Goal: Task Accomplishment & Management: Manage account settings

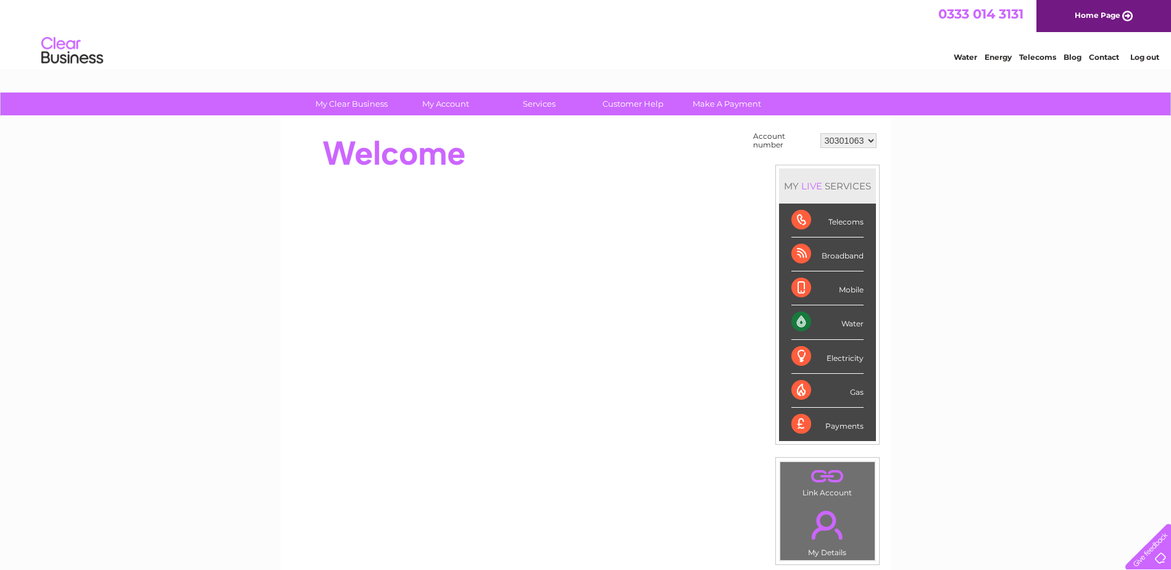
drag, startPoint x: 802, startPoint y: 320, endPoint x: 793, endPoint y: 310, distance: 13.5
click at [800, 319] on div "Water" at bounding box center [827, 323] width 72 height 34
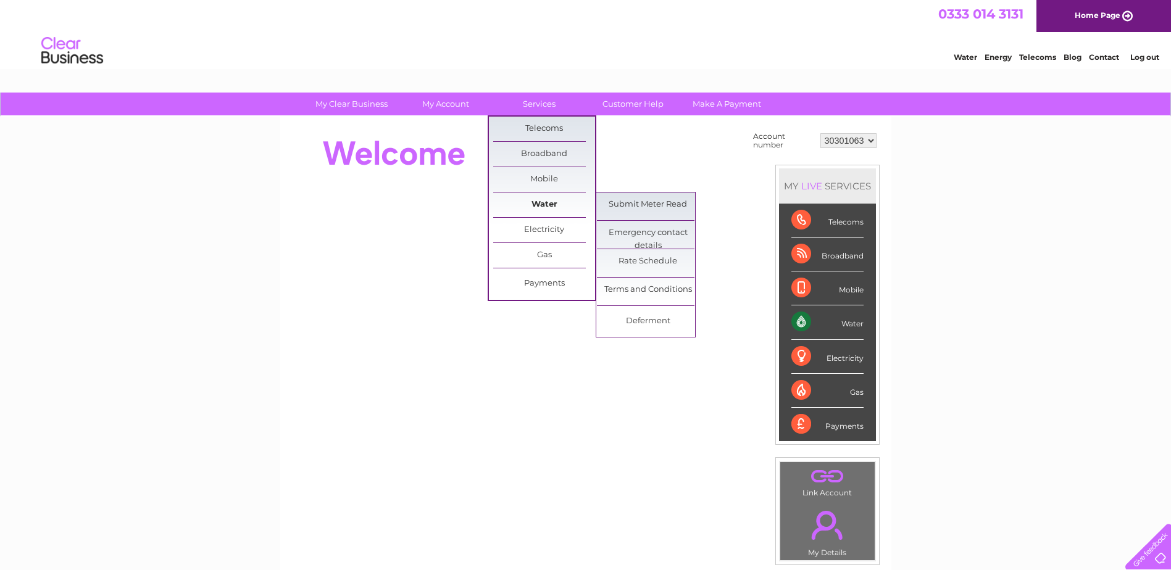
click at [527, 198] on link "Water" at bounding box center [544, 205] width 102 height 25
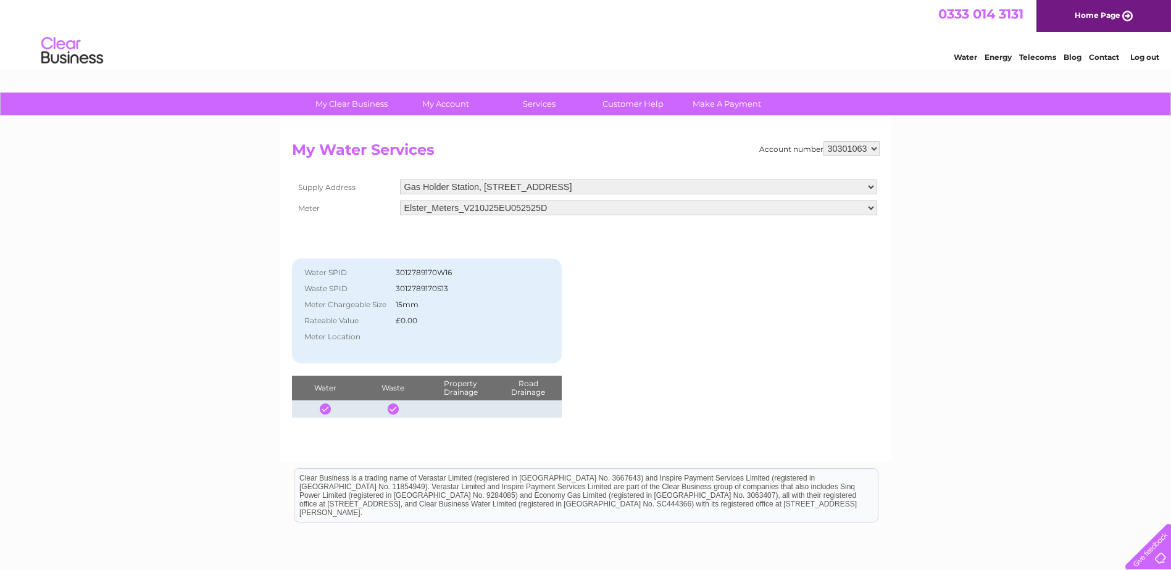
click at [843, 148] on select "30301063" at bounding box center [851, 148] width 56 height 15
click at [443, 99] on link "My Account" at bounding box center [445, 104] width 102 height 23
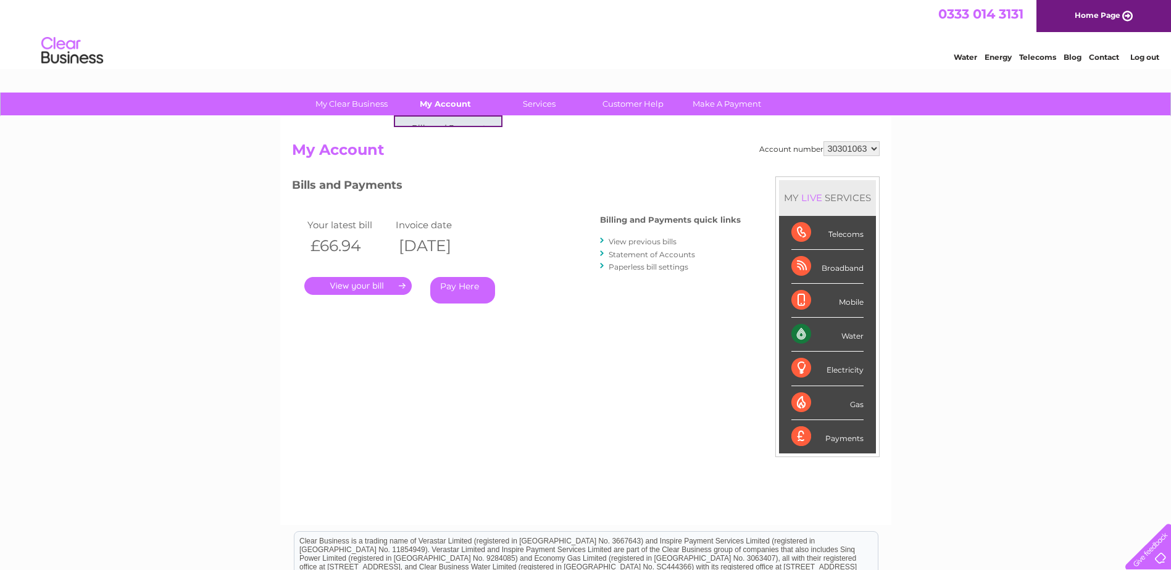
click at [459, 107] on link "My Account" at bounding box center [445, 104] width 102 height 23
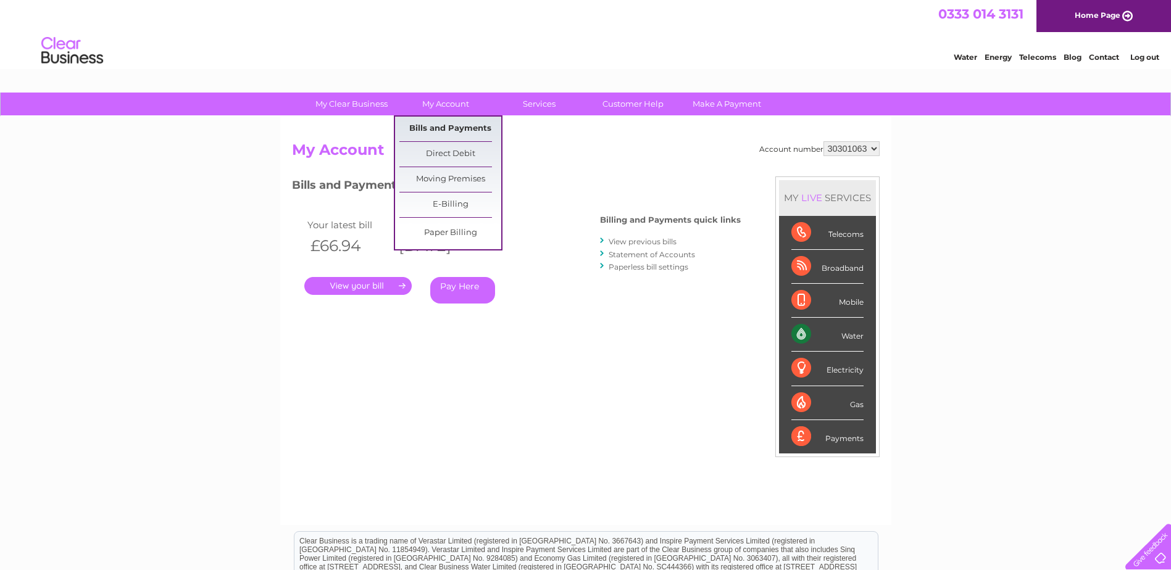
click at [459, 127] on link "Bills and Payments" at bounding box center [450, 129] width 102 height 25
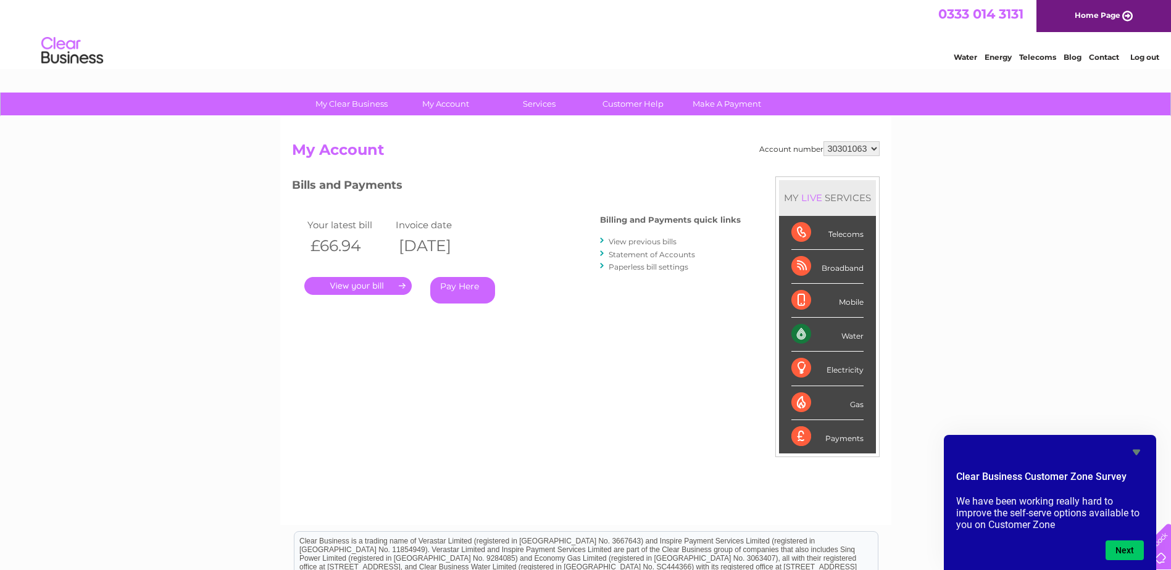
click at [379, 290] on link "." at bounding box center [357, 286] width 107 height 18
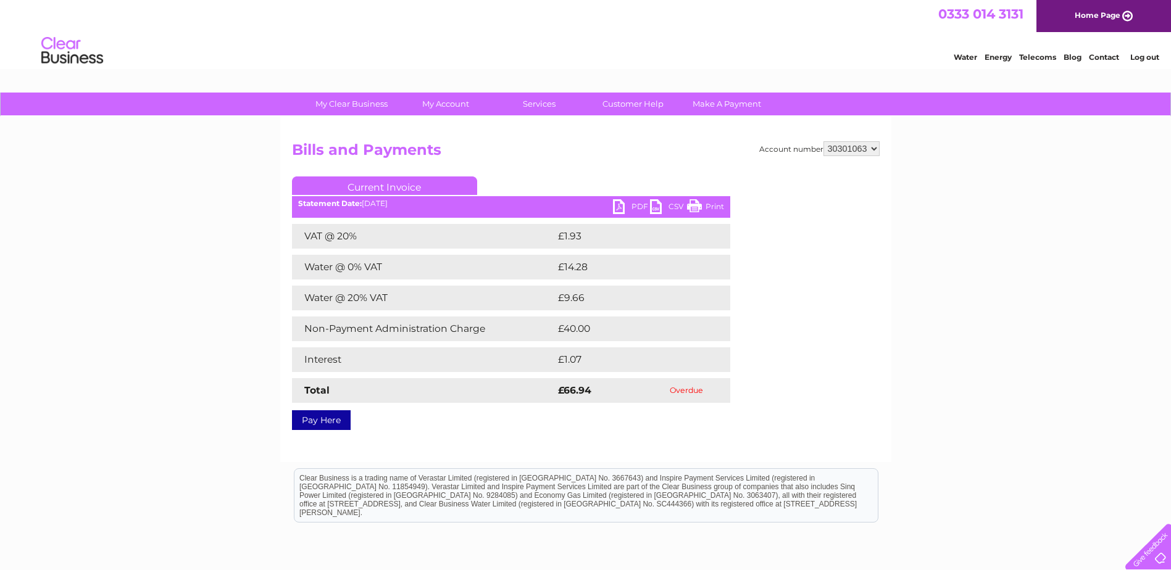
click at [627, 209] on link "PDF" at bounding box center [631, 208] width 37 height 18
